Goal: Task Accomplishment & Management: Use online tool/utility

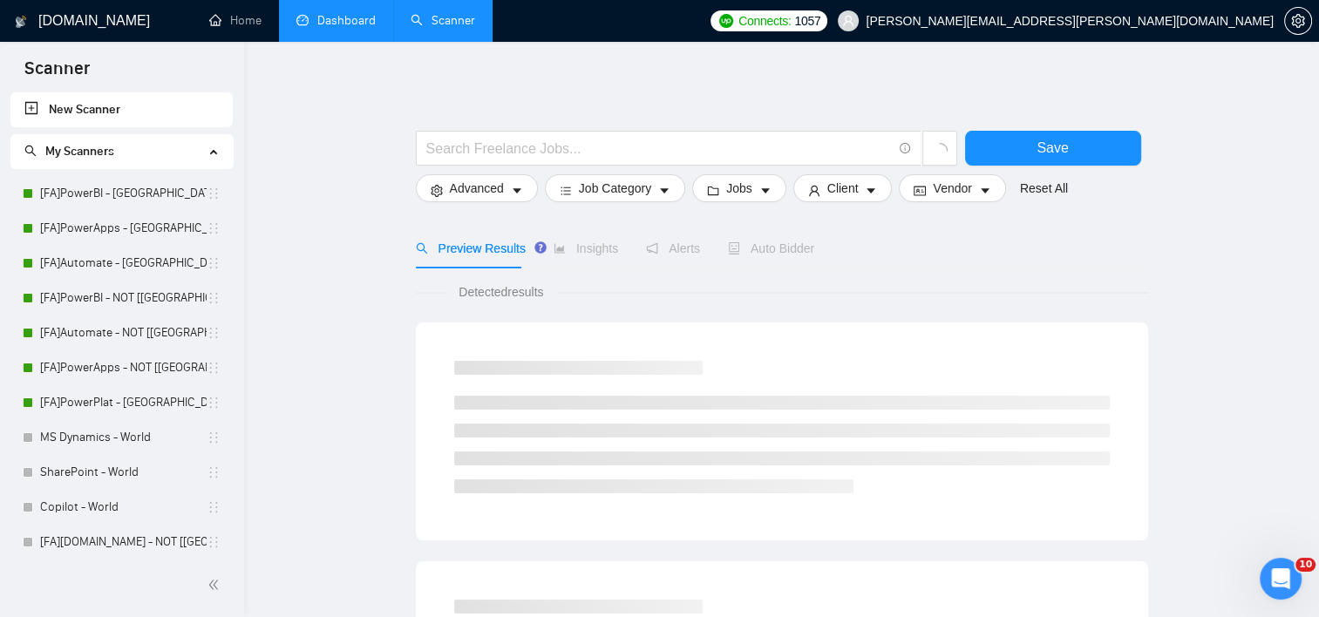
click at [354, 28] on link "Dashboard" at bounding box center [335, 20] width 79 height 15
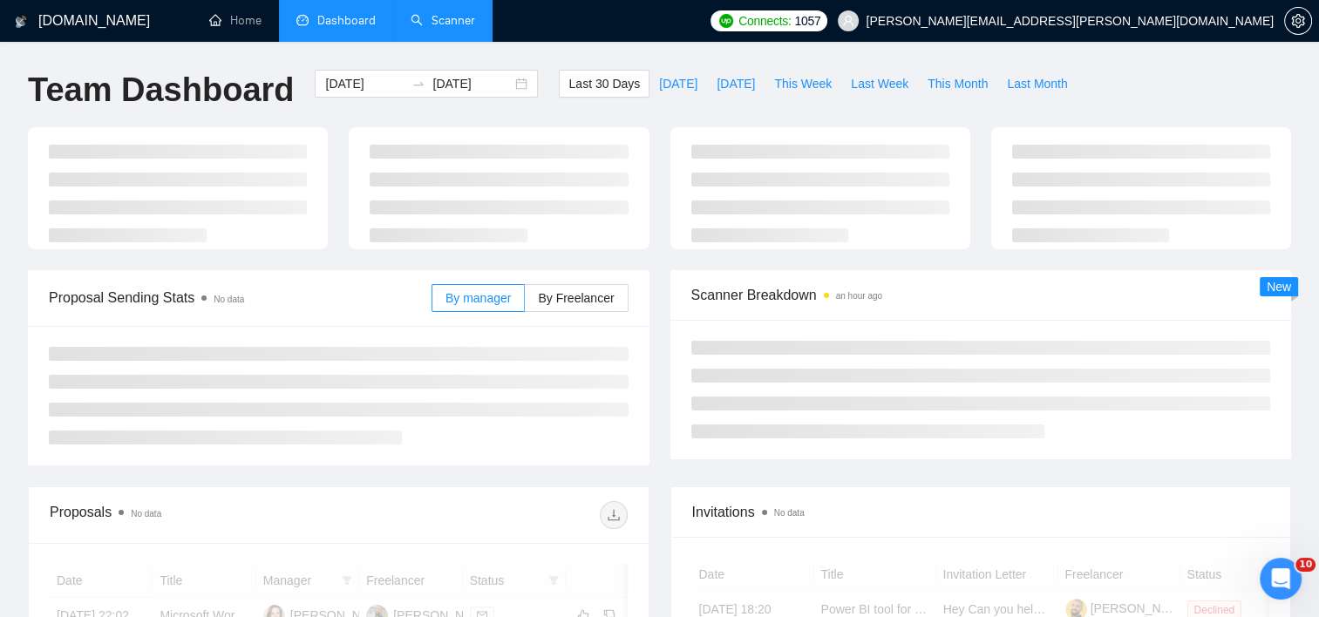
click at [429, 43] on div "[DOMAIN_NAME] Home Dashboard Scanner Connects: 1057 [PERSON_NAME][EMAIL_ADDRESS…" at bounding box center [659, 588] width 1319 height 1176
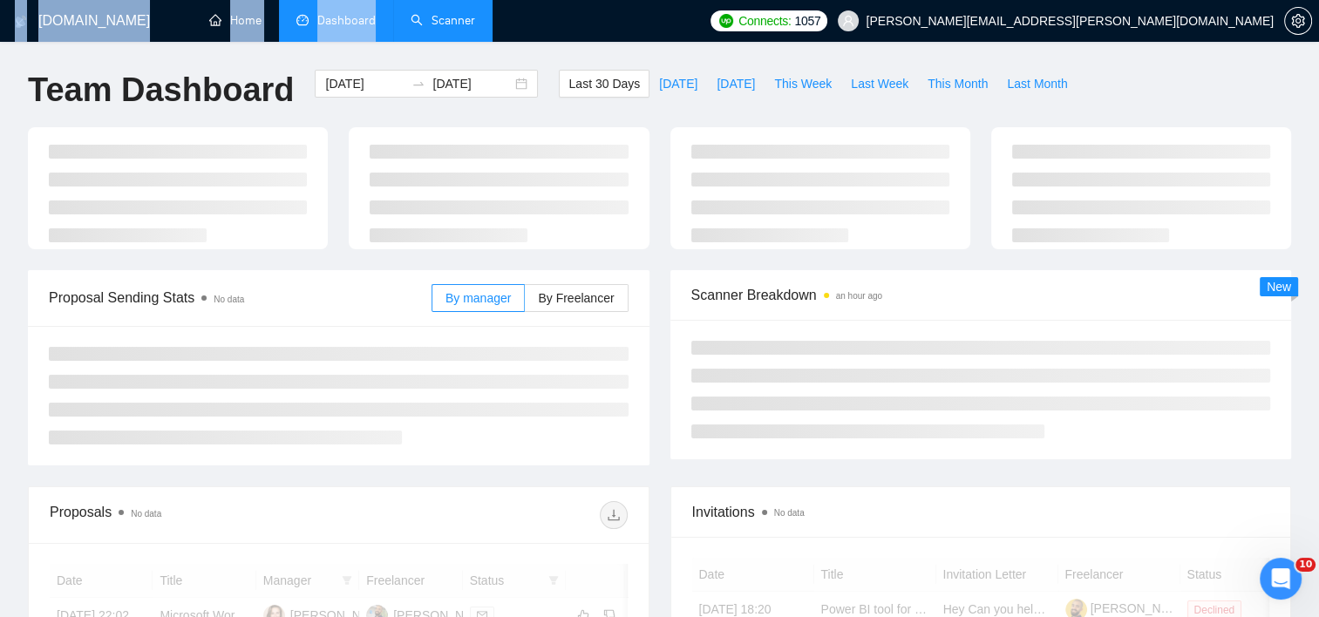
drag, startPoint x: 429, startPoint y: 43, endPoint x: 434, endPoint y: 34, distance: 10.2
click at [434, 28] on link "Scanner" at bounding box center [442, 20] width 64 height 15
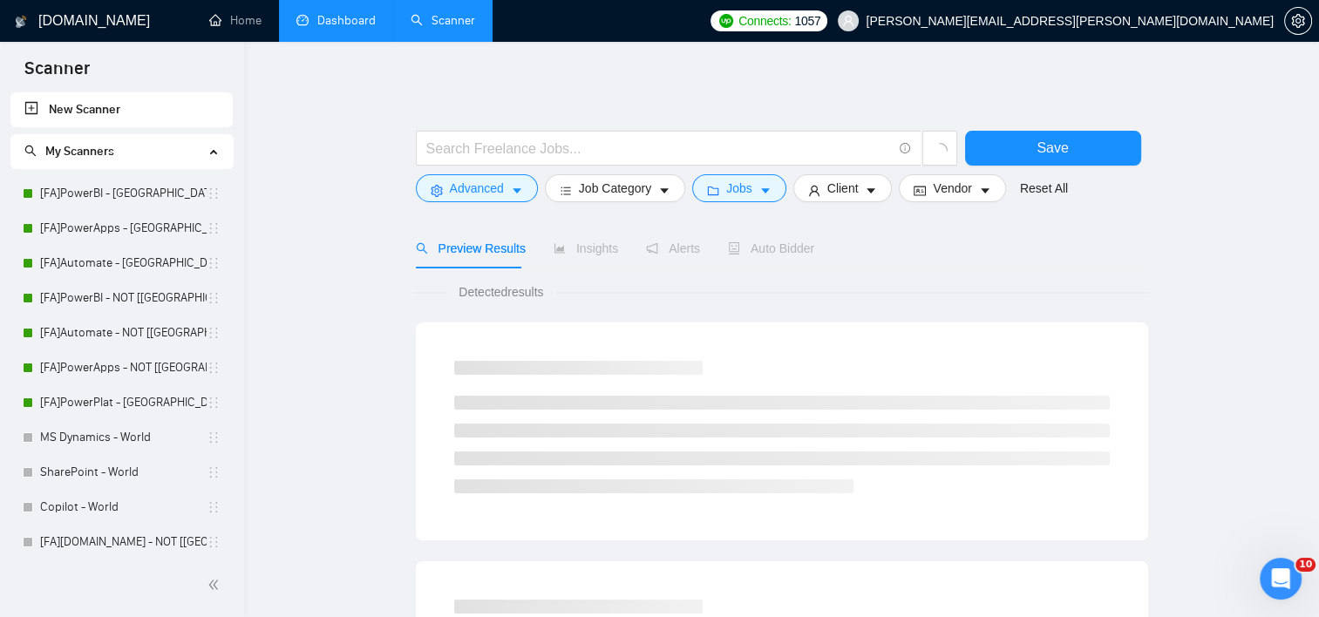
click at [129, 192] on link "[FA]PowerBI - [GEOGRAPHIC_DATA], [GEOGRAPHIC_DATA], [GEOGRAPHIC_DATA]" at bounding box center [123, 193] width 166 height 35
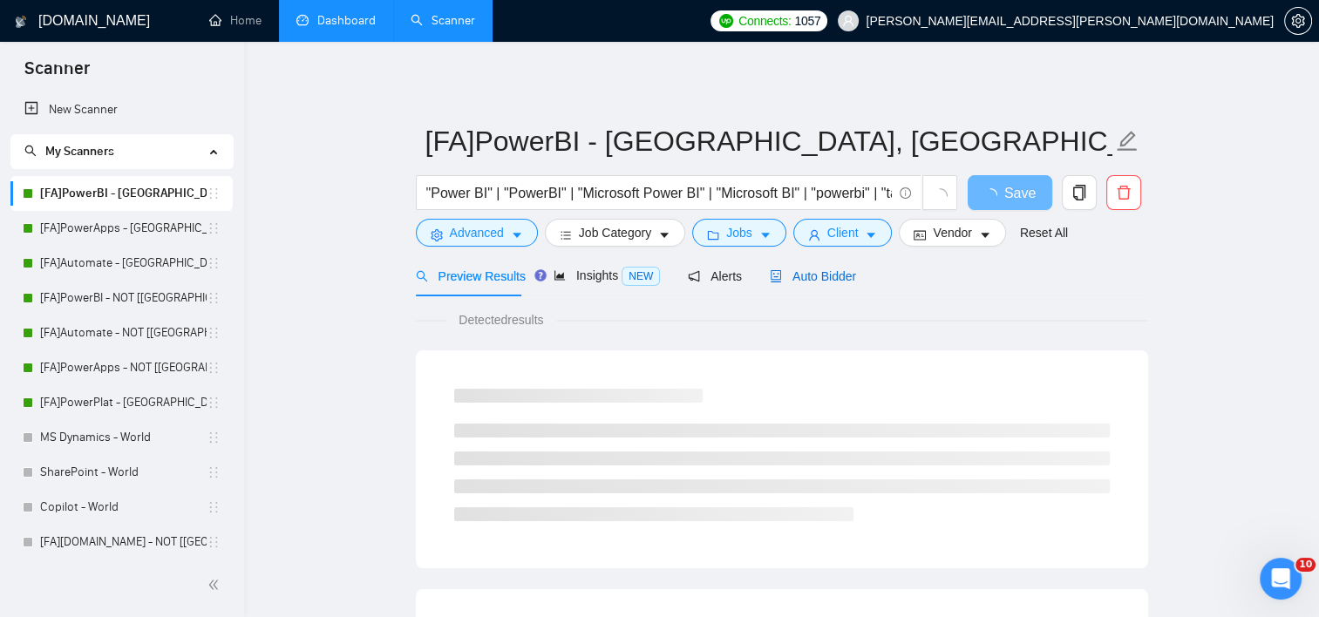
click at [817, 275] on span "Auto Bidder" at bounding box center [813, 276] width 86 height 14
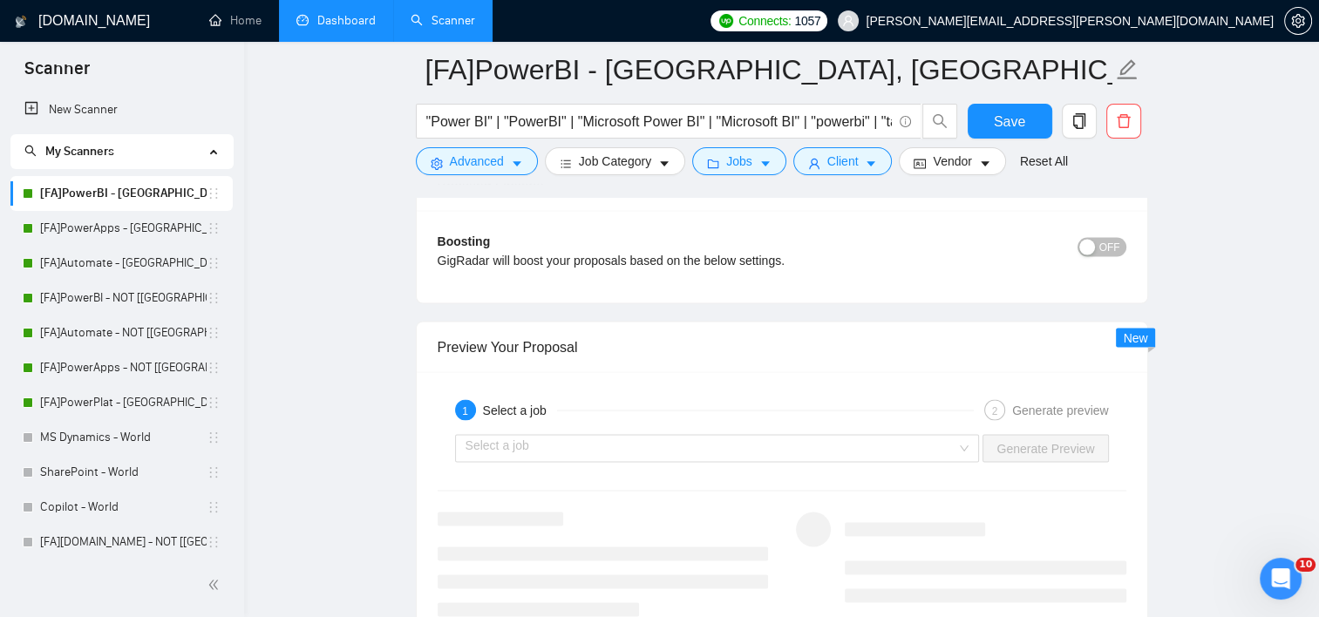
scroll to position [3225, 0]
click at [940, 438] on input "search" at bounding box center [711, 447] width 492 height 26
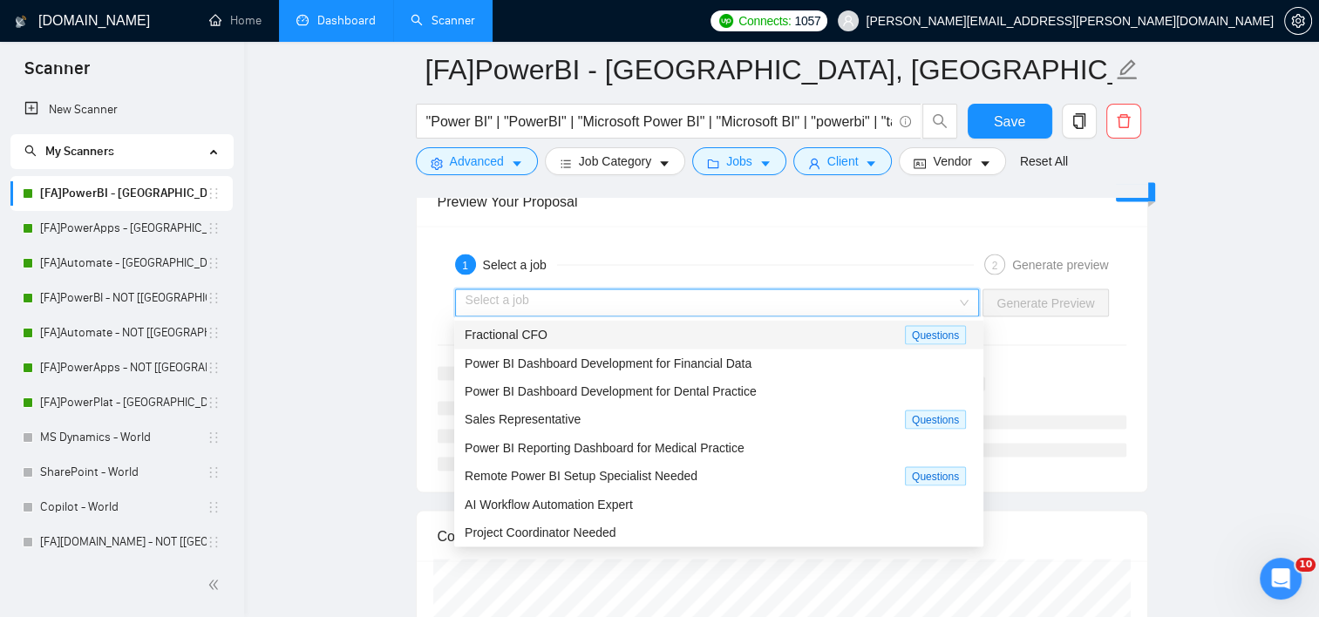
scroll to position [3399, 0]
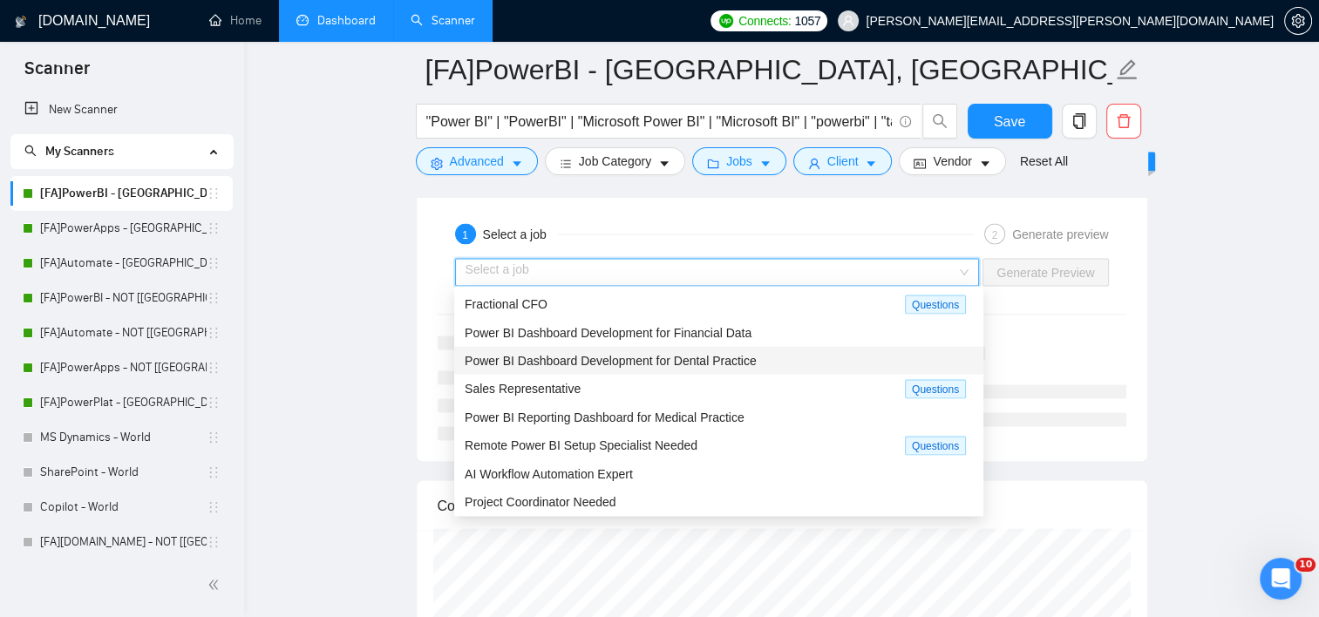
click at [675, 363] on span "Power BI Dashboard Development for Dental Practice" at bounding box center [611, 361] width 292 height 14
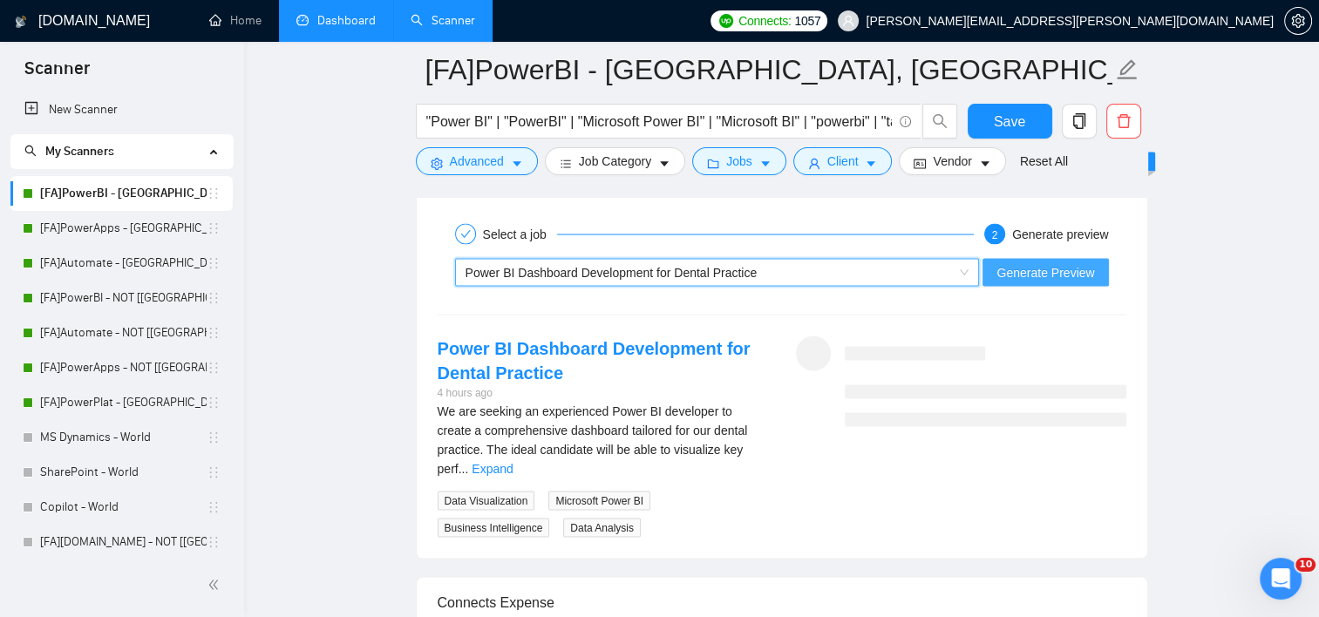
click at [1064, 269] on span "Generate Preview" at bounding box center [1045, 272] width 98 height 19
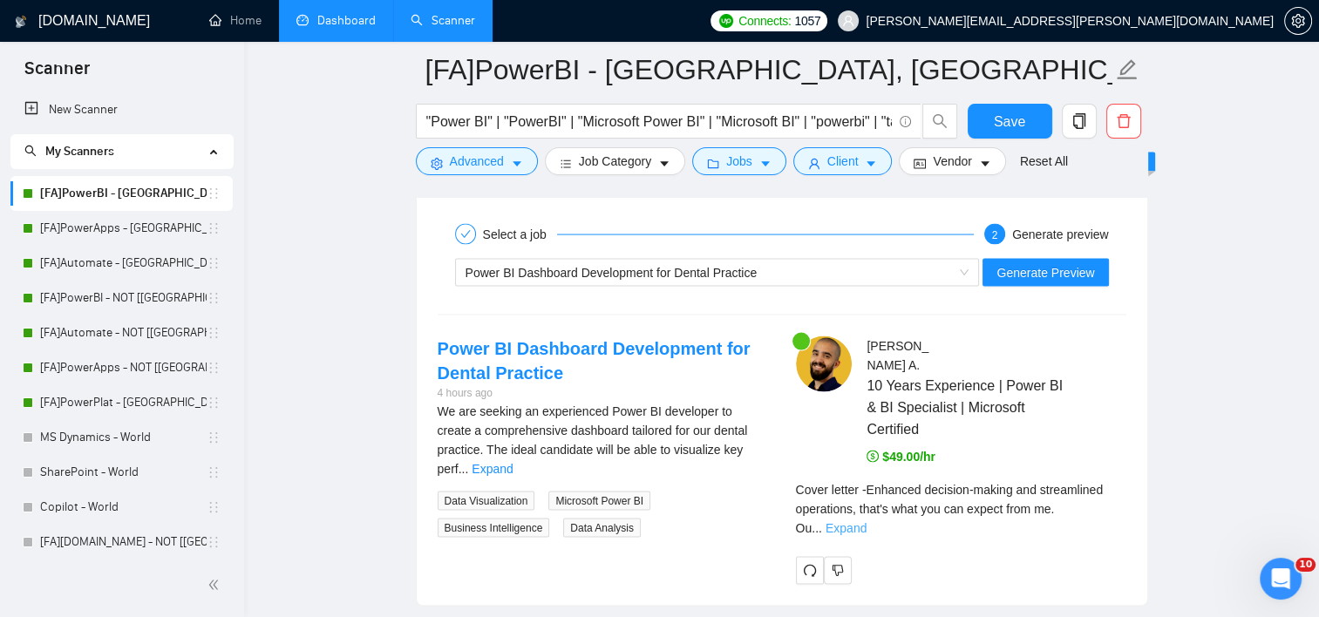
click at [866, 521] on link "Expand" at bounding box center [845, 528] width 41 height 14
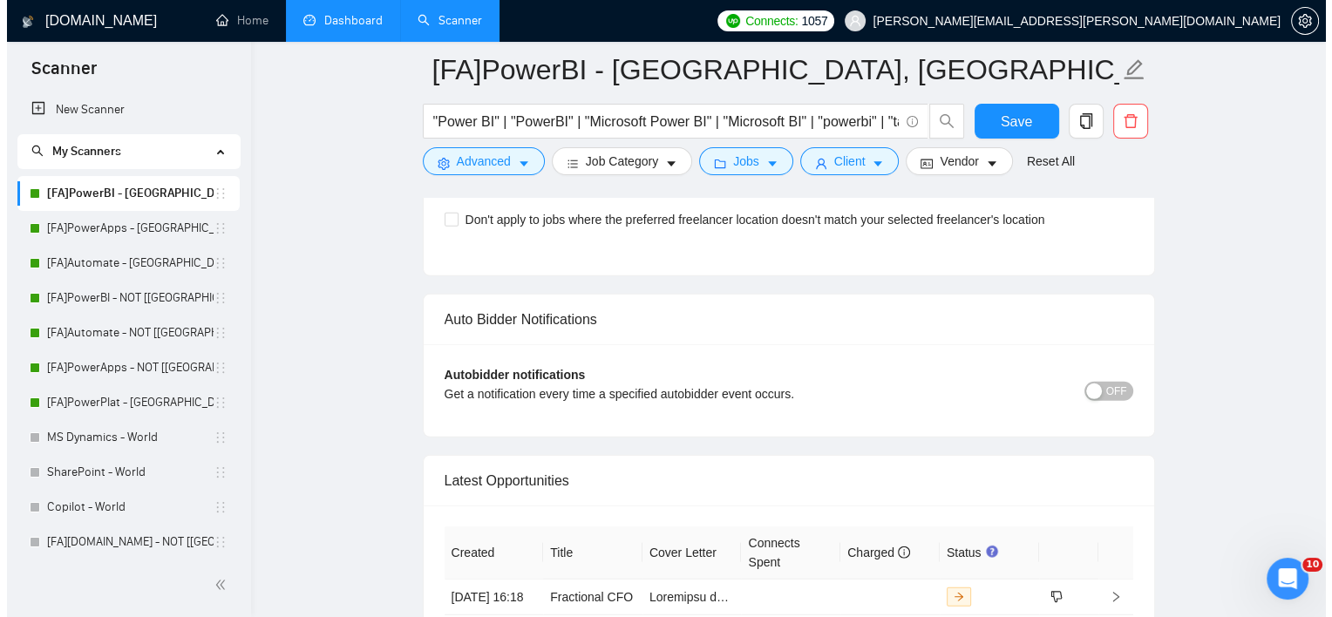
scroll to position [4968, 0]
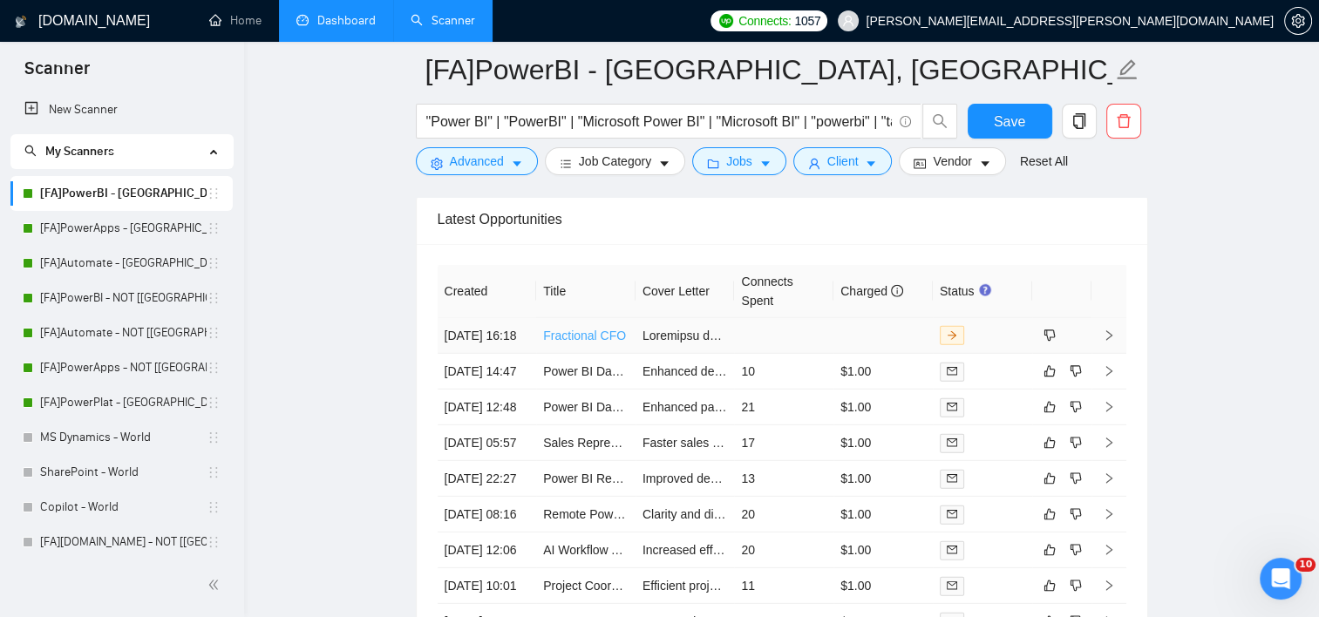
click at [589, 343] on link "Fractional CFO" at bounding box center [584, 336] width 83 height 14
